Goal: Task Accomplishment & Management: Manage account settings

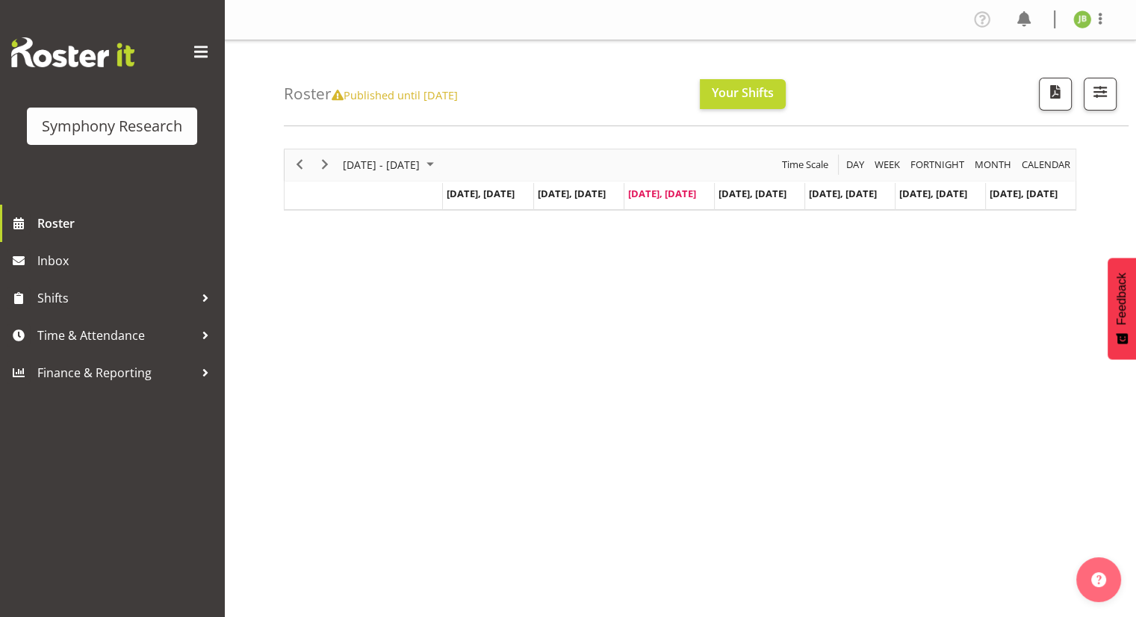
click at [596, 101] on button "Later" at bounding box center [599, 96] width 67 height 37
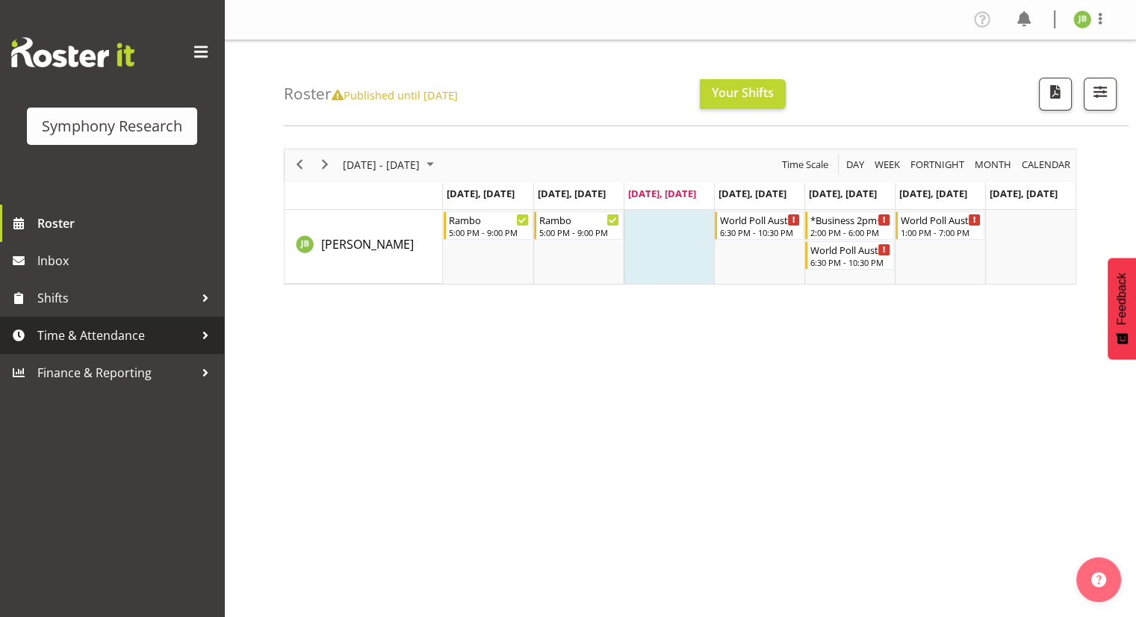
click at [102, 336] on span "Time & Attendance" at bounding box center [115, 335] width 157 height 22
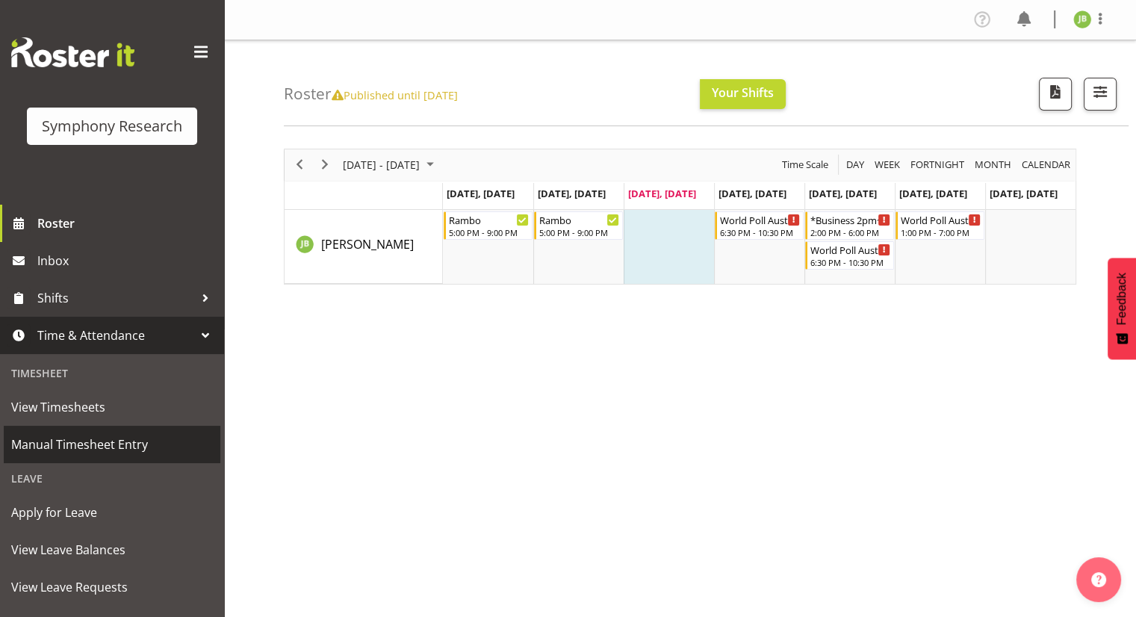
click at [134, 446] on span "Manual Timesheet Entry" at bounding box center [112, 444] width 202 height 22
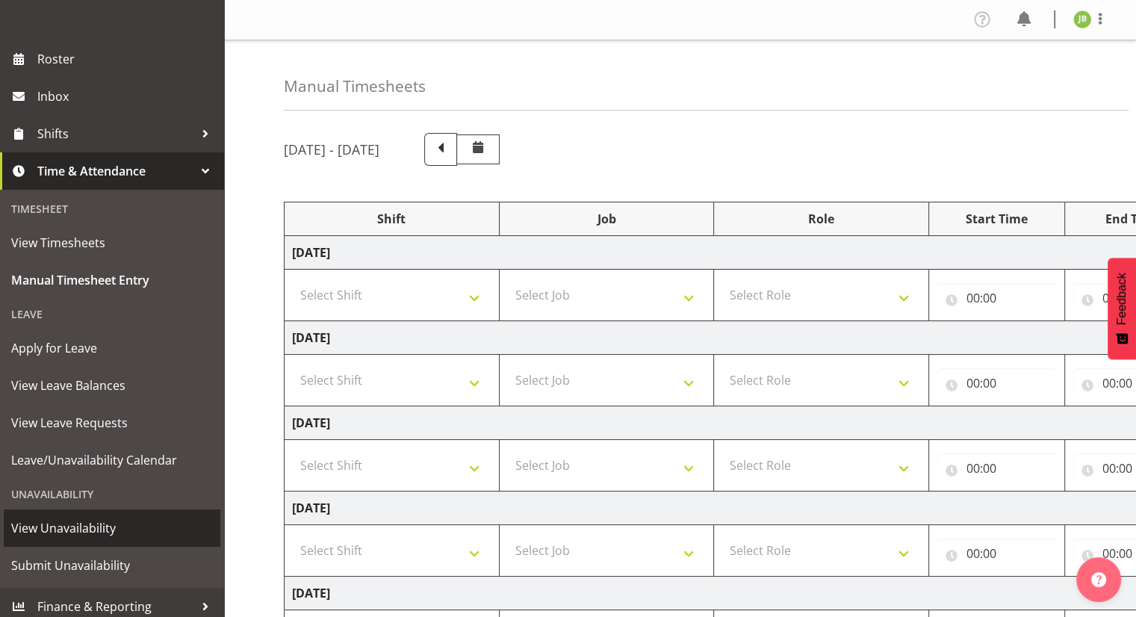
scroll to position [173, 0]
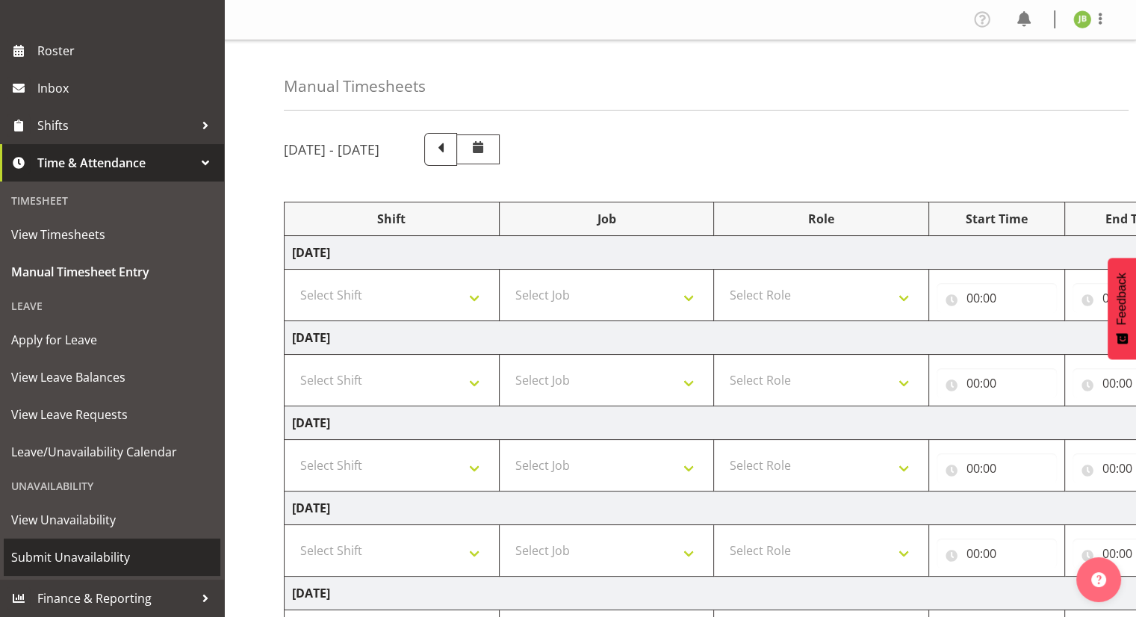
click at [71, 569] on link "Submit Unavailability" at bounding box center [112, 557] width 217 height 37
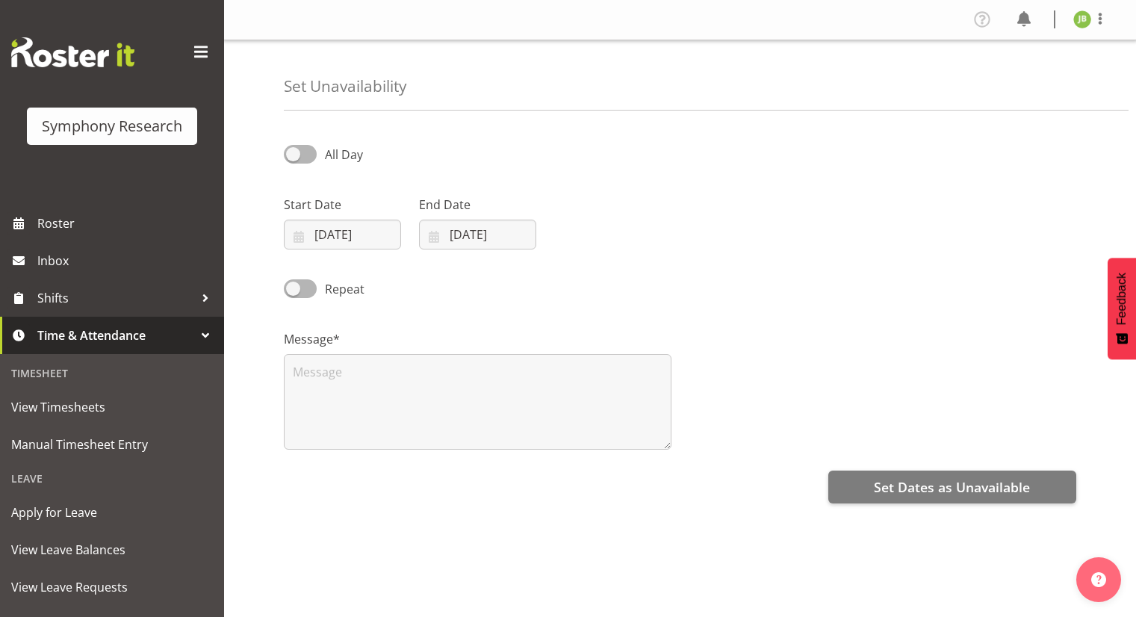
select select "9"
select select "2025"
click at [348, 238] on input "08/10/2025" at bounding box center [342, 235] width 117 height 30
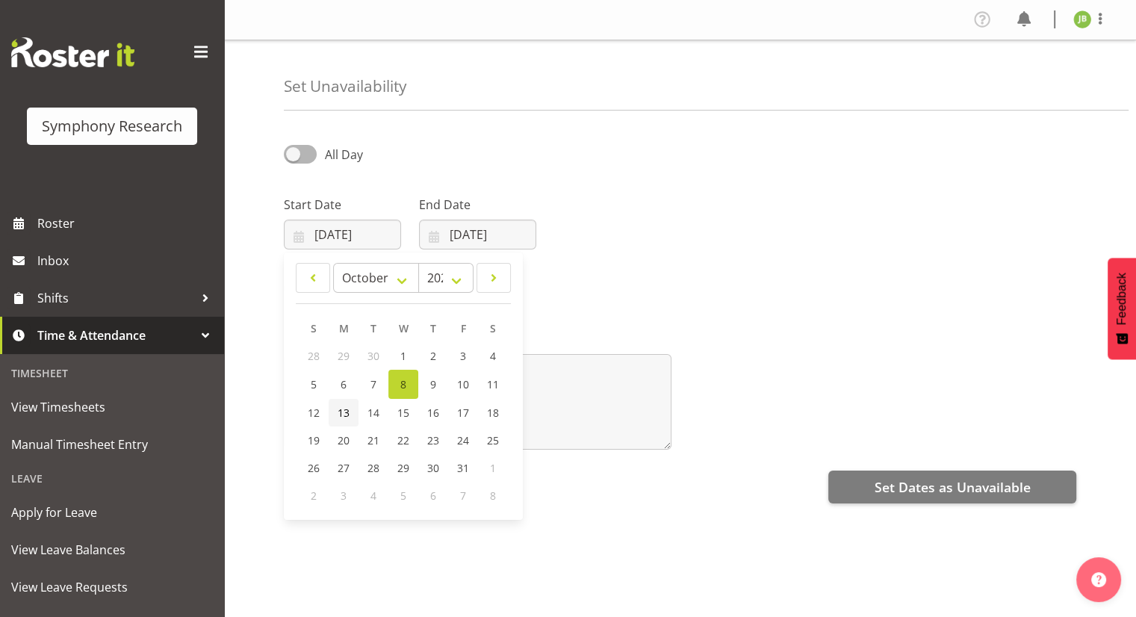
click at [350, 412] on link "13" at bounding box center [344, 413] width 30 height 28
type input "13/10/2025"
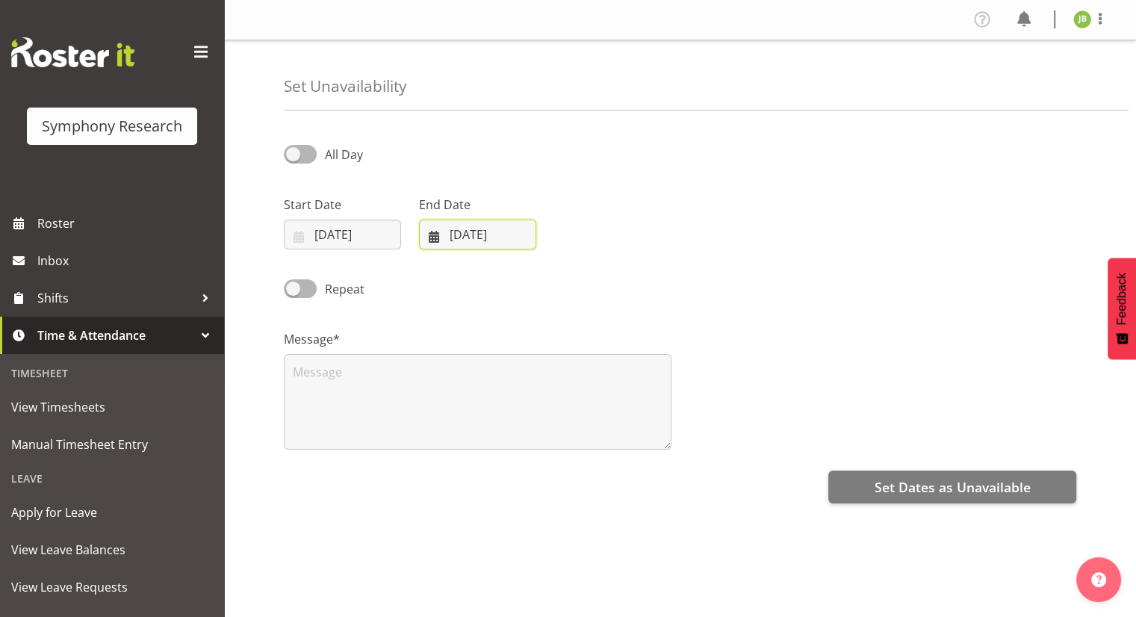
click at [483, 235] on input "08/10/2025" at bounding box center [477, 235] width 117 height 30
click at [302, 156] on span at bounding box center [300, 154] width 33 height 19
click at [294, 156] on input "All Day" at bounding box center [289, 154] width 10 height 10
checkbox input "true"
click at [481, 244] on input "[DATE]" at bounding box center [477, 235] width 117 height 30
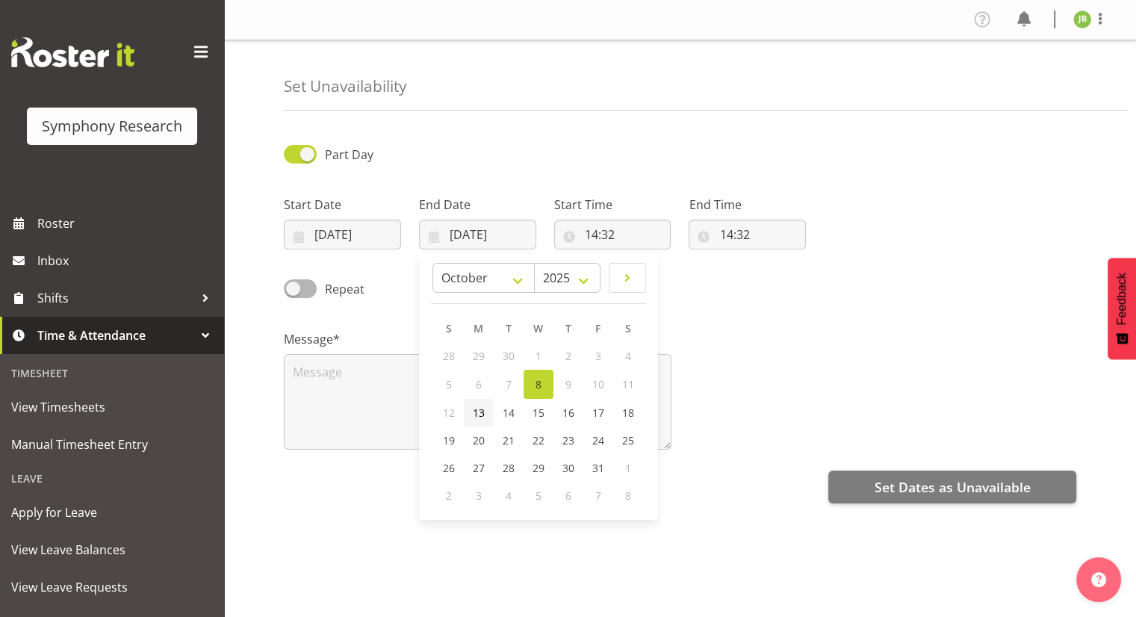
click at [481, 413] on span "13" at bounding box center [479, 413] width 12 height 14
type input "13/10/2025"
click at [546, 182] on div "Start Time 14:32 00 01 02 03 04 05 06 07 08 09 10 11 12 13 14 15 16 17 18 19 20…" at bounding box center [612, 217] width 135 height 84
click at [613, 231] on input "14:32" at bounding box center [612, 235] width 117 height 30
click at [651, 276] on select "00 01 02 03 04 05 06 07 08 09 10 11 12 13 14 15 16 17 18 19 20 21 22 23" at bounding box center [657, 274] width 34 height 30
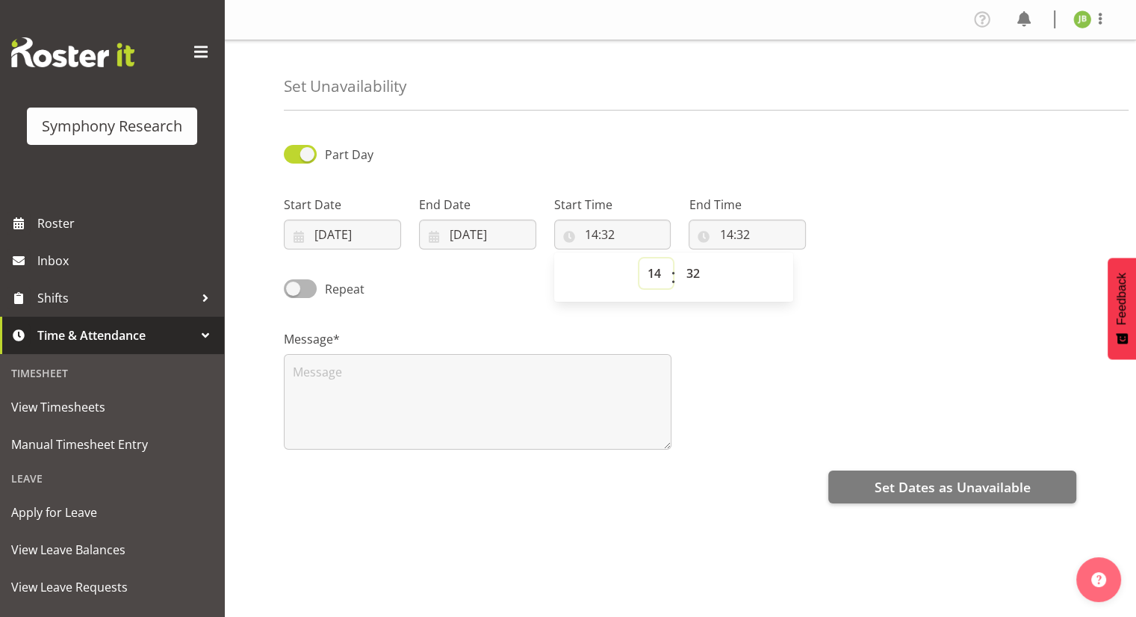
select select "18"
click at [640, 259] on select "00 01 02 03 04 05 06 07 08 09 10 11 12 13 14 15 16 17 18 19 20 21 22 23" at bounding box center [657, 274] width 34 height 30
type input "18:32"
click at [682, 273] on select "00 01 02 03 04 05 06 07 08 09 10 11 12 13 14 15 16 17 18 19 20 21 22 23 24 25 2…" at bounding box center [695, 274] width 34 height 30
select select "15"
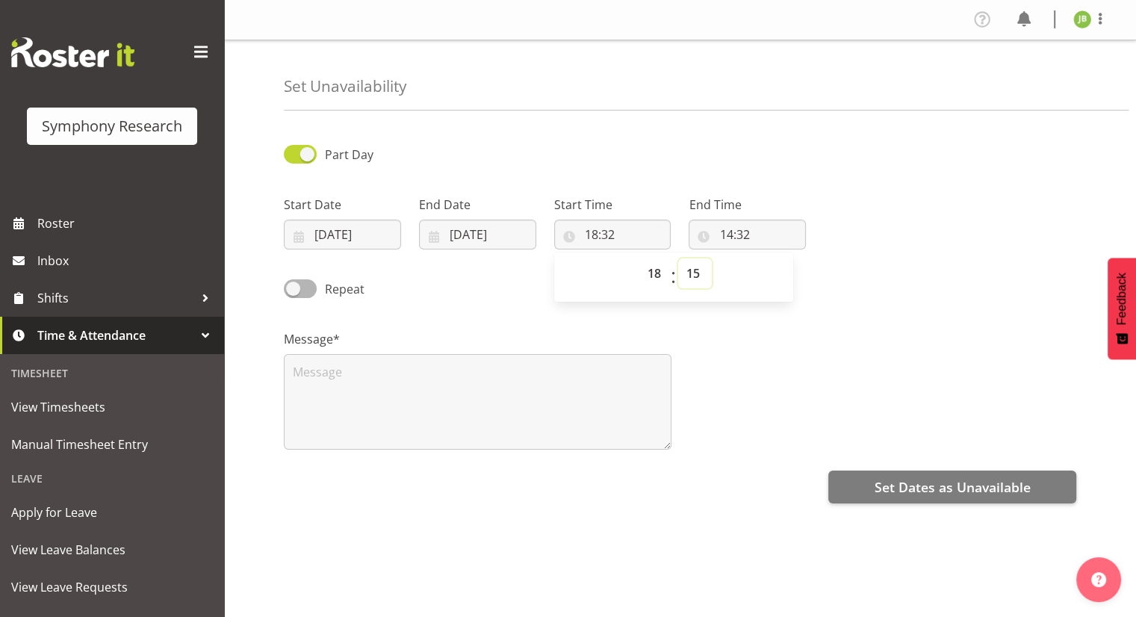
click at [678, 259] on select "00 01 02 03 04 05 06 07 08 09 10 11 12 13 14 15 16 17 18 19 20 21 22 23 24 25 2…" at bounding box center [695, 274] width 34 height 30
type input "18:15"
click at [732, 228] on input "14:32" at bounding box center [747, 235] width 117 height 30
click at [784, 276] on select "00 01 02 03 04 05 06 07 08 09 10 11 12 13 14 15 16 17 18 19 20 21 22 23" at bounding box center [791, 274] width 34 height 30
select select "18"
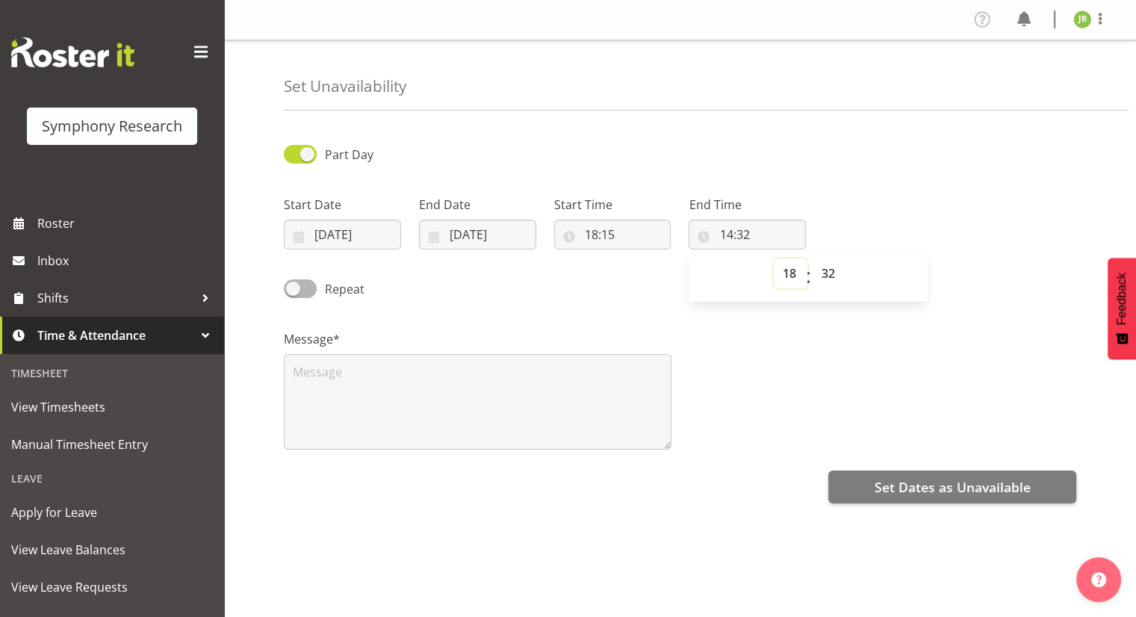
click at [774, 259] on select "00 01 02 03 04 05 06 07 08 09 10 11 12 13 14 15 16 17 18 19 20 21 22 23" at bounding box center [791, 274] width 34 height 30
type input "18:32"
click at [828, 270] on select "00 01 02 03 04 05 06 07 08 09 10 11 12 13 14 15 16 17 18 19 20 21 22 23 24 25 2…" at bounding box center [830, 274] width 34 height 30
click at [616, 234] on input "18:15" at bounding box center [612, 235] width 117 height 30
click at [698, 279] on select "00 01 02 03 04 05 06 07 08 09 10 11 12 13 14 15 16 17 18 19 20 21 22 23 24 25 2…" at bounding box center [695, 274] width 34 height 30
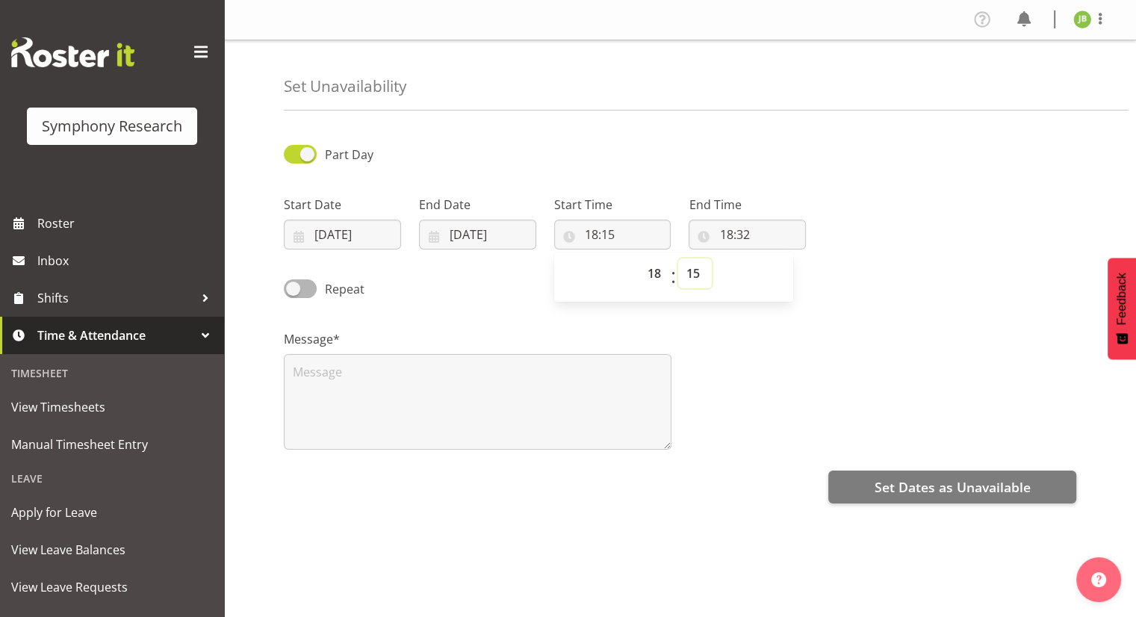
select select "0"
click at [678, 259] on select "00 01 02 03 04 05 06 07 08 09 10 11 12 13 14 15 16 17 18 19 20 21 22 23 24 25 2…" at bounding box center [695, 274] width 34 height 30
type input "18:00"
click at [733, 238] on input "18:32" at bounding box center [747, 235] width 117 height 30
click at [786, 279] on select "00 01 02 03 04 05 06 07 08 09 10 11 12 13 14 15 16 17 18 19 20 21 22 23" at bounding box center [791, 274] width 34 height 30
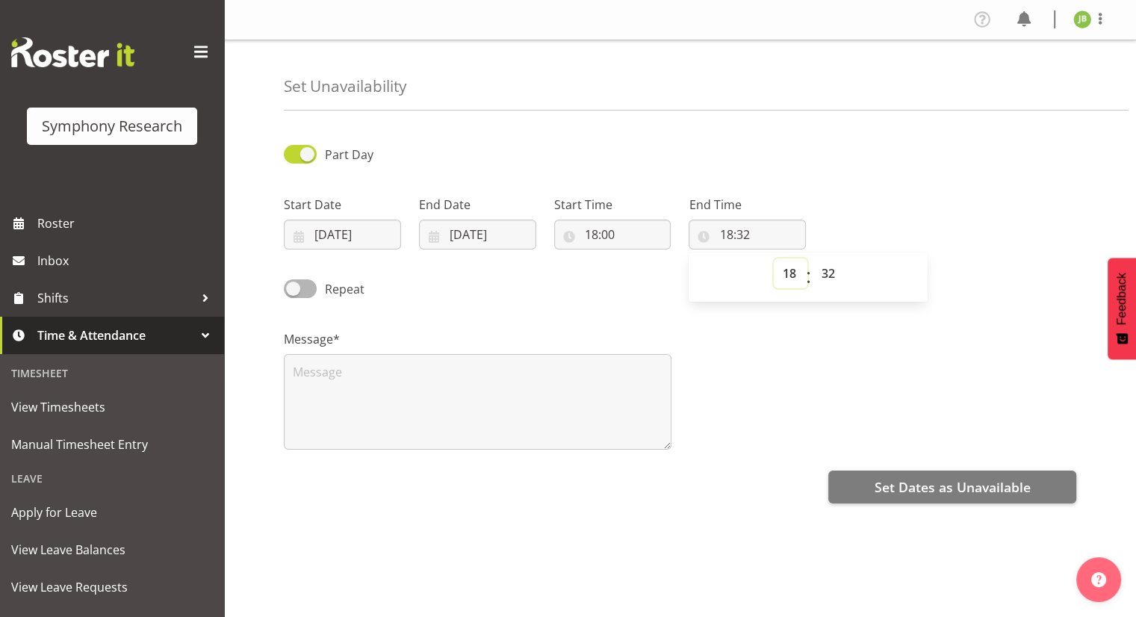
select select "20"
click at [774, 259] on select "00 01 02 03 04 05 06 07 08 09 10 11 12 13 14 15 16 17 18 19 20 21 22 23" at bounding box center [791, 274] width 34 height 30
type input "20:32"
click at [823, 278] on select "00 01 02 03 04 05 06 07 08 09 10 11 12 13 14 15 16 17 18 19 20 21 22 23 24 25 2…" at bounding box center [830, 274] width 34 height 30
select select "0"
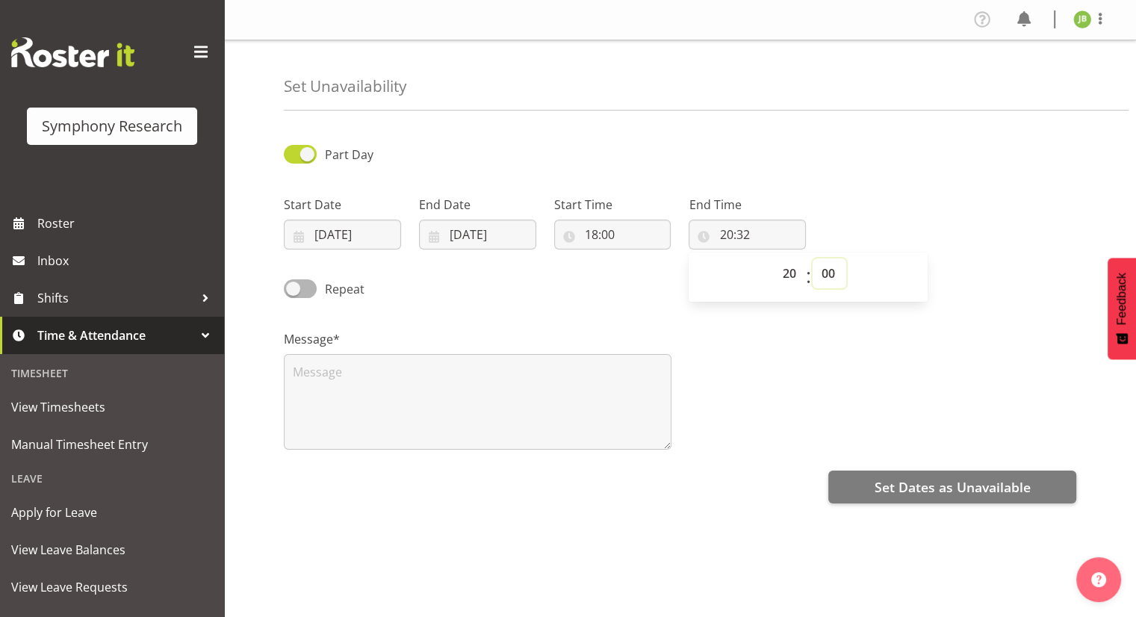
click at [813, 259] on select "00 01 02 03 04 05 06 07 08 09 10 11 12 13 14 15 16 17 18 19 20 21 22 23 24 25 2…" at bounding box center [830, 274] width 34 height 30
type input "20:00"
click at [762, 403] on div "Message*" at bounding box center [680, 383] width 811 height 149
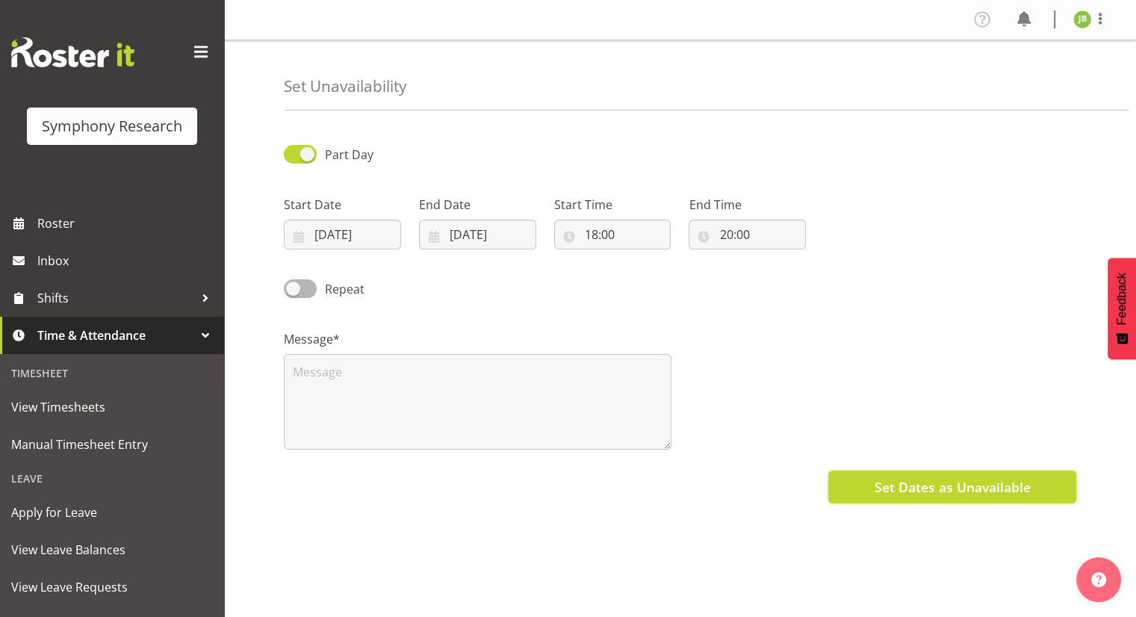
click at [918, 492] on span "Set Dates as Unavailable" at bounding box center [952, 486] width 156 height 19
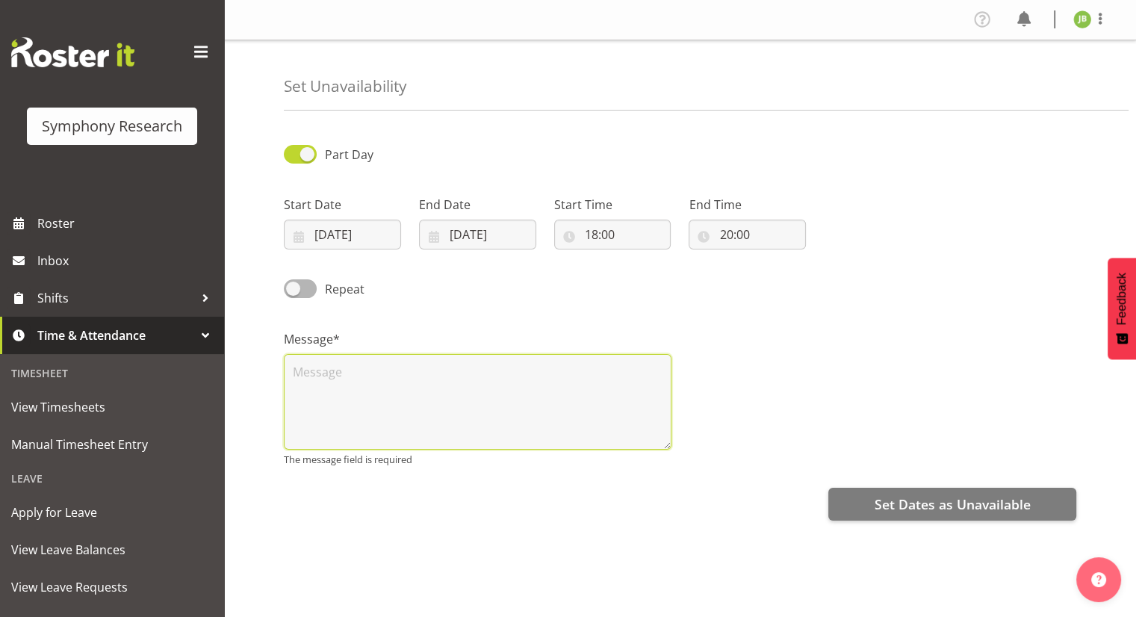
click at [376, 367] on textarea at bounding box center [478, 402] width 388 height 96
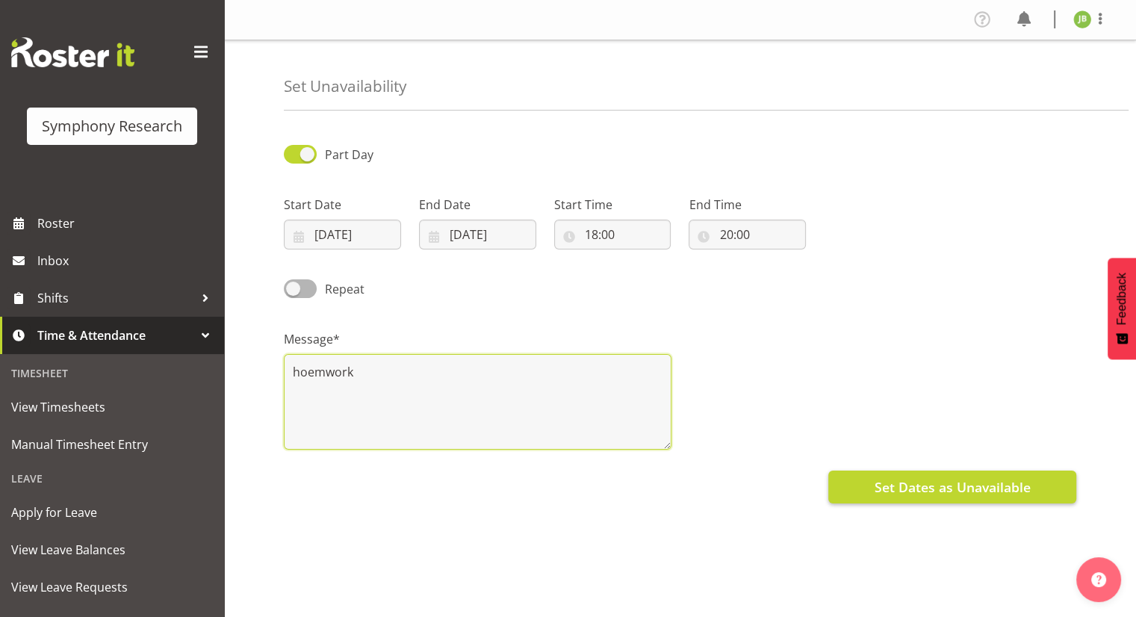
type textarea "hoemwork"
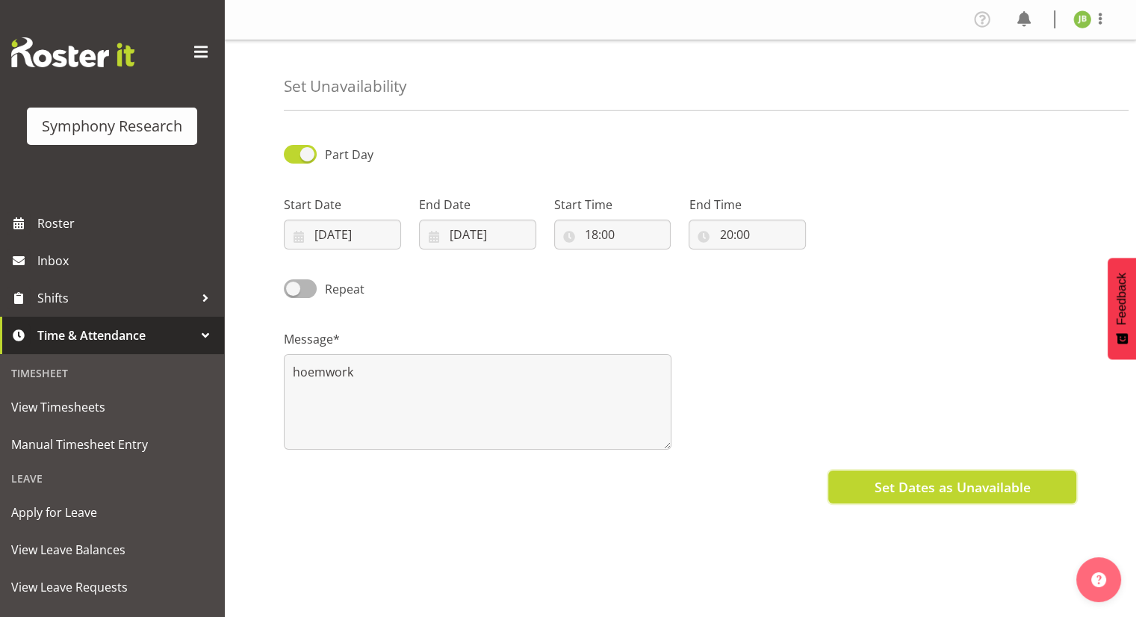
click at [965, 477] on span "Set Dates as Unavailable" at bounding box center [952, 486] width 156 height 19
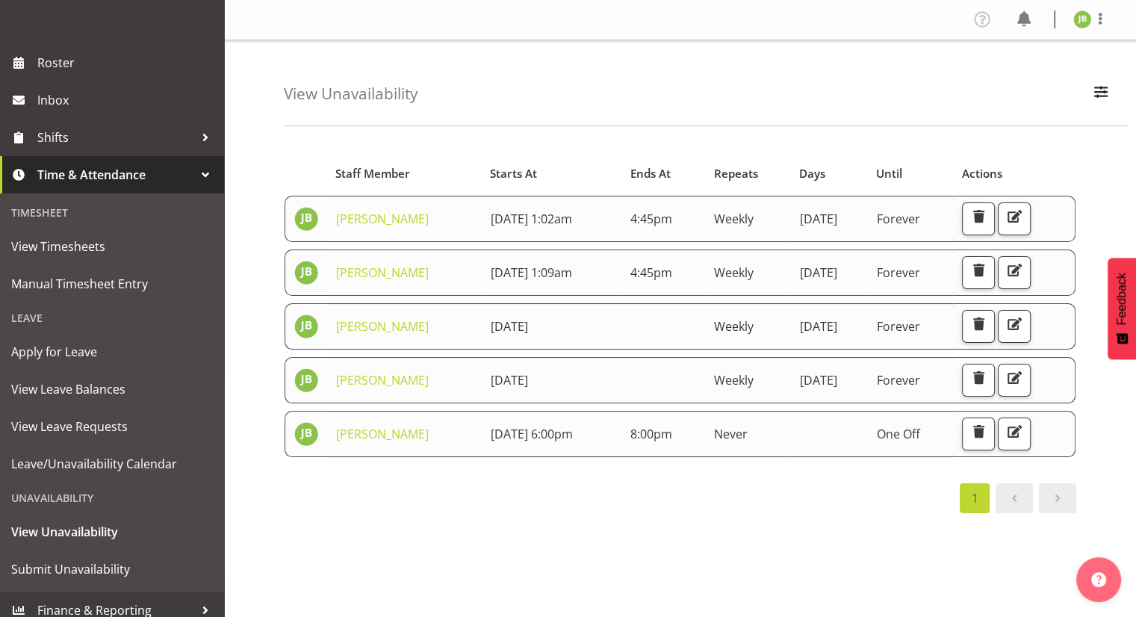
scroll to position [173, 0]
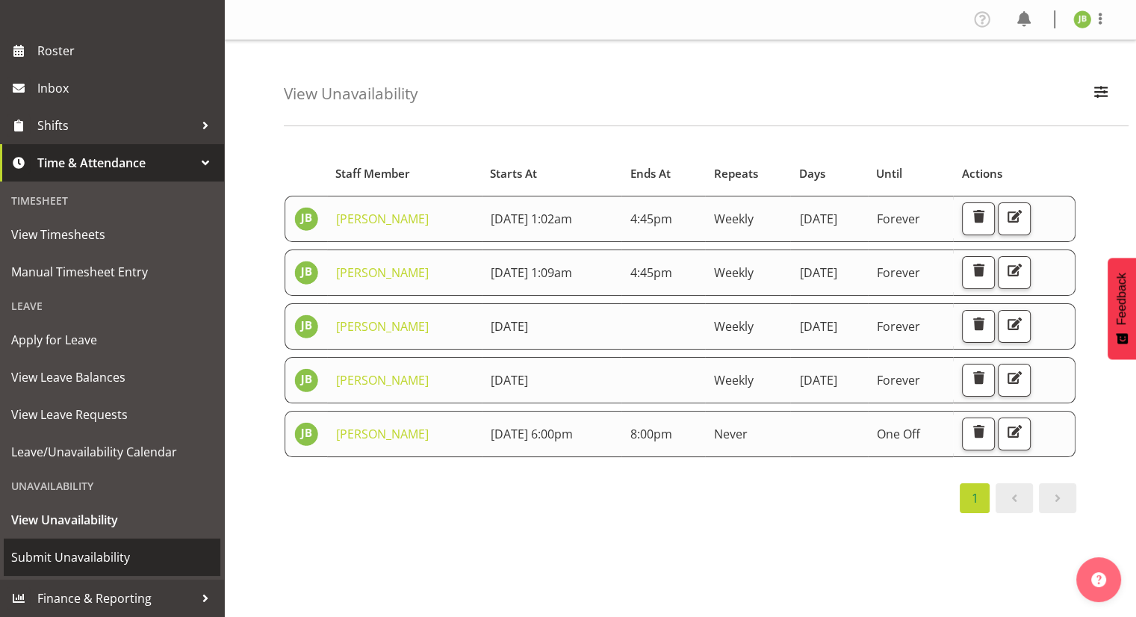
click at [78, 550] on span "Submit Unavailability" at bounding box center [112, 557] width 202 height 22
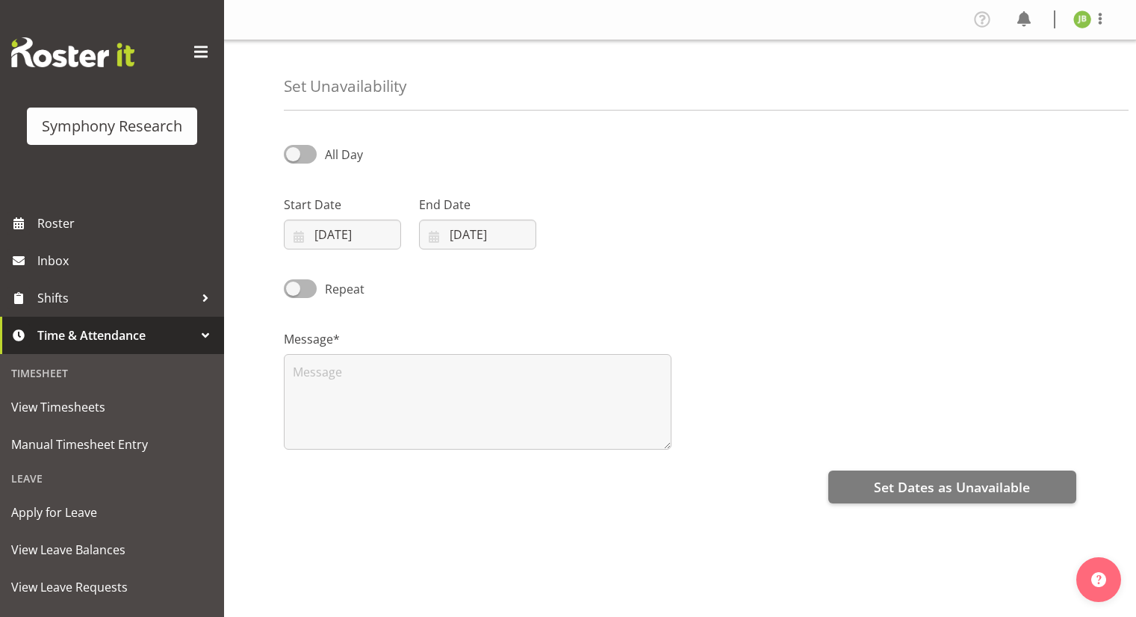
select select "9"
select select "2025"
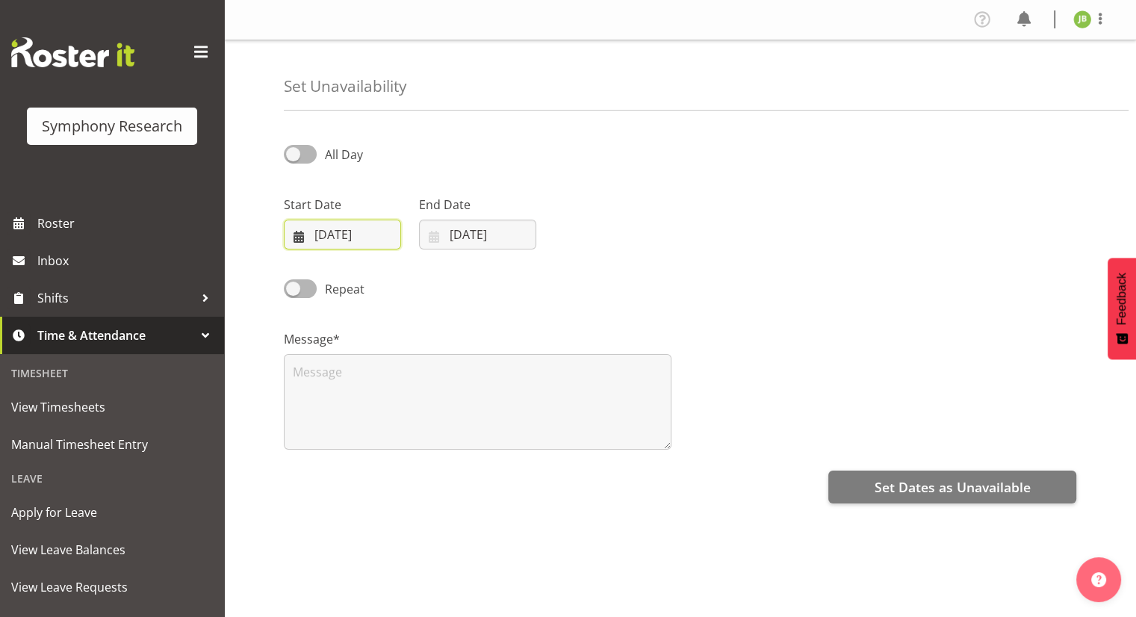
click at [346, 238] on input "08/10/2025" at bounding box center [342, 235] width 117 height 30
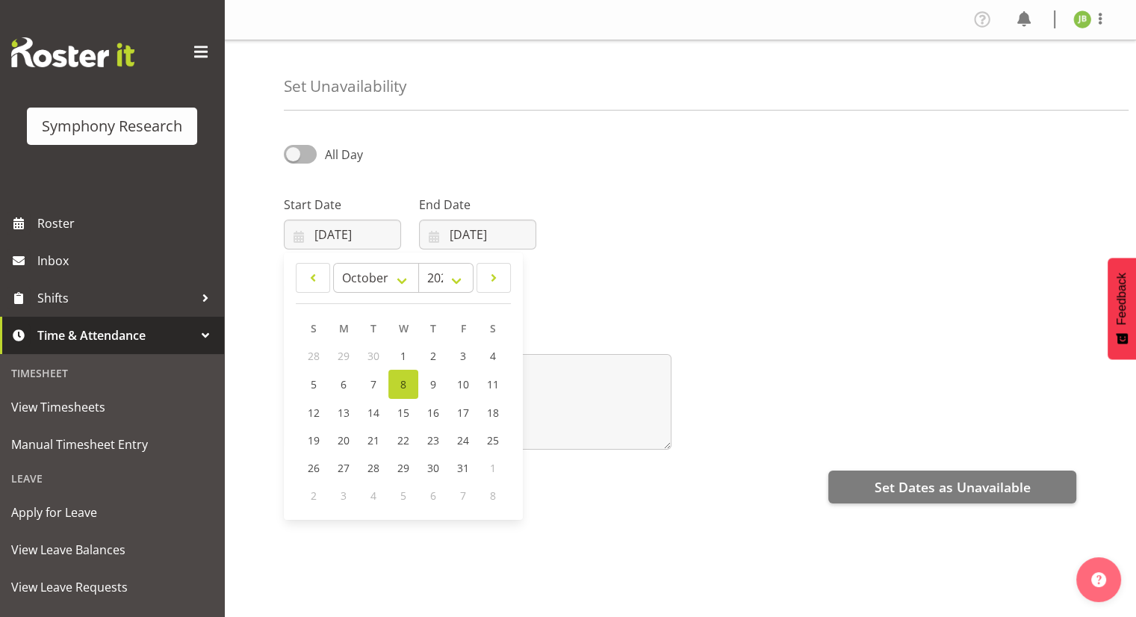
click at [618, 241] on div "Start Date 08/10/2025 January February March April May June July August Septemb…" at bounding box center [680, 217] width 811 height 84
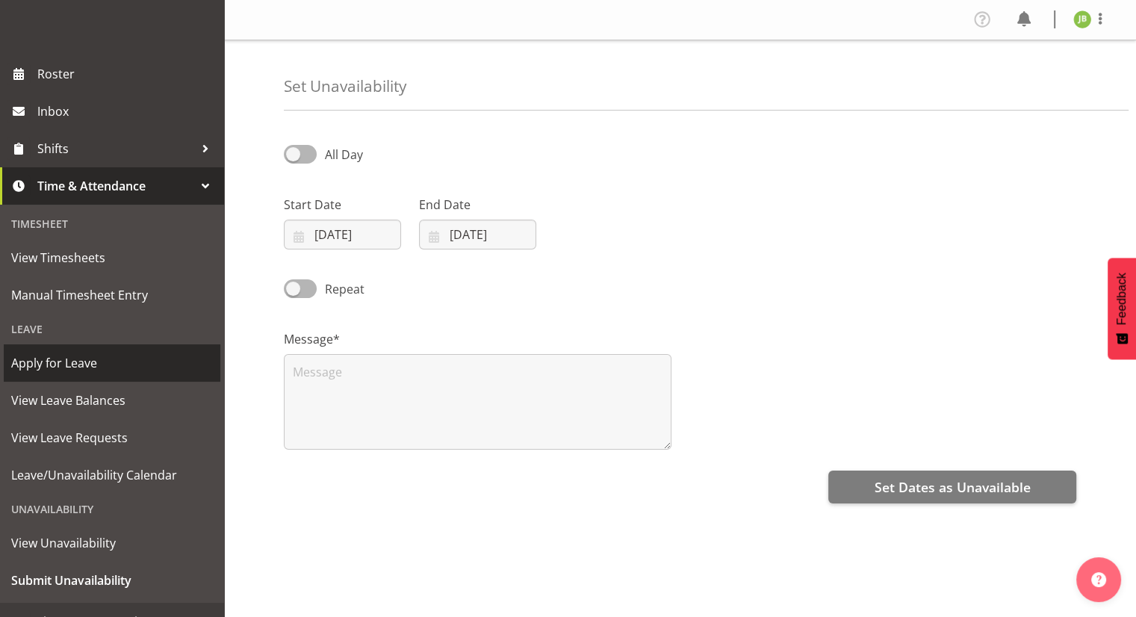
scroll to position [173, 0]
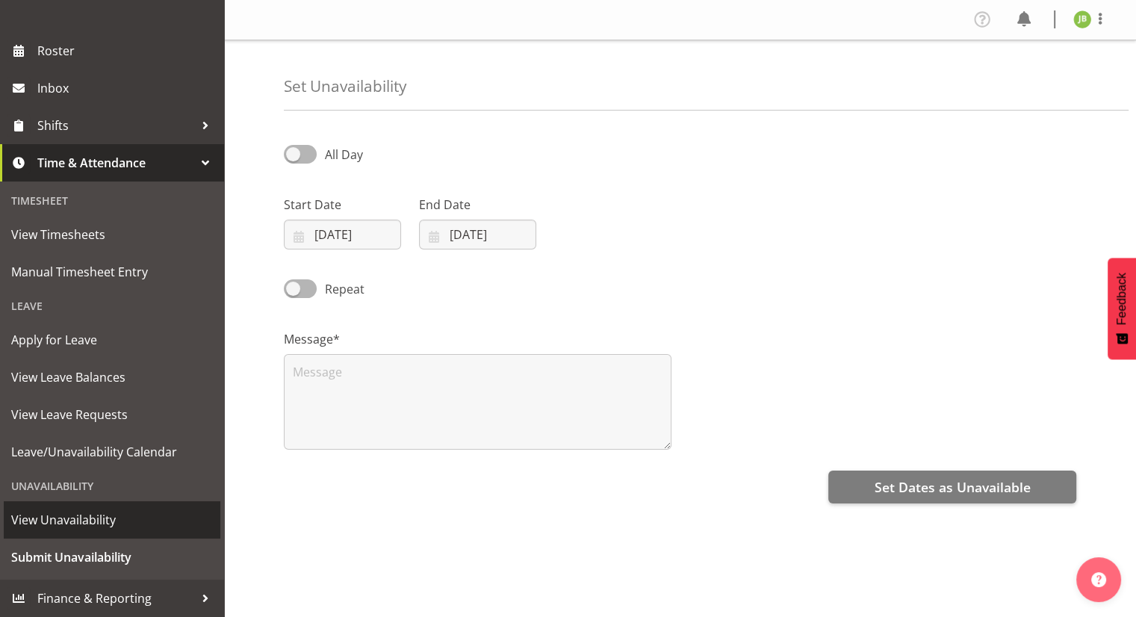
click at [84, 505] on link "View Unavailability" at bounding box center [112, 519] width 217 height 37
